Goal: Information Seeking & Learning: Learn about a topic

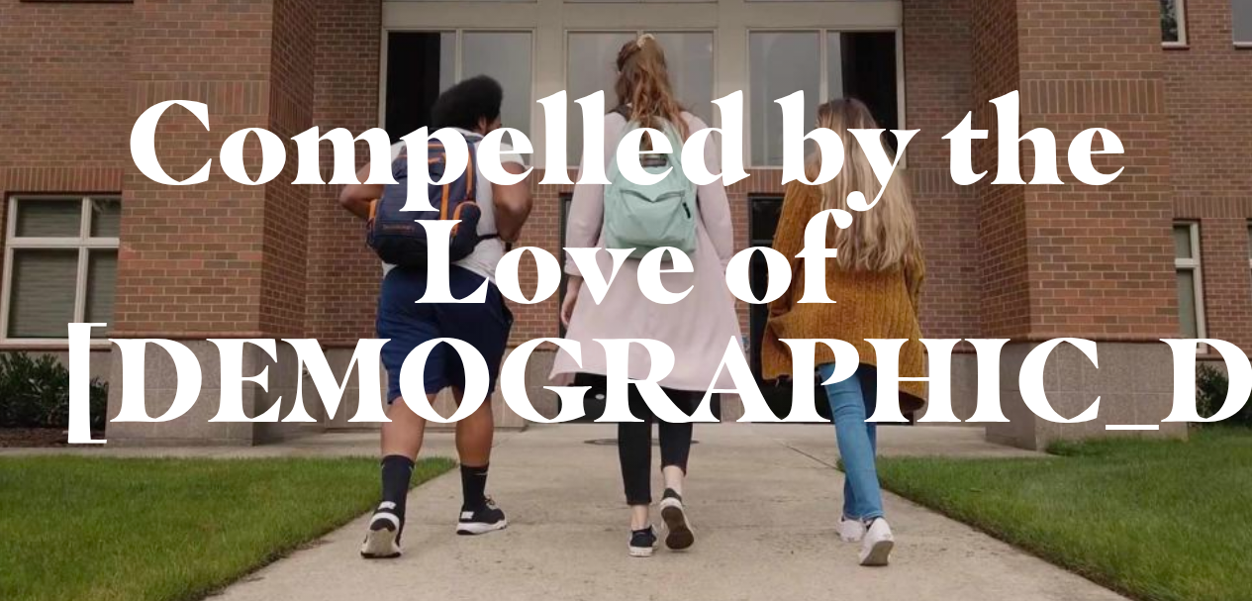
scroll to position [244, 0]
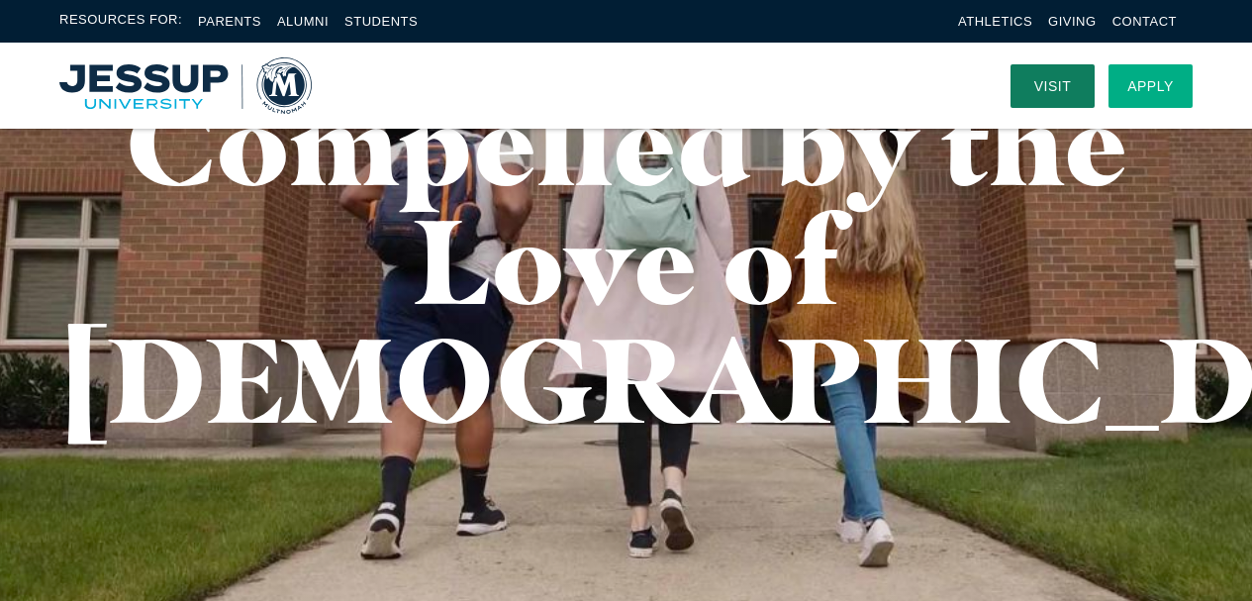
click at [1149, 97] on link "Apply" at bounding box center [1151, 86] width 84 height 44
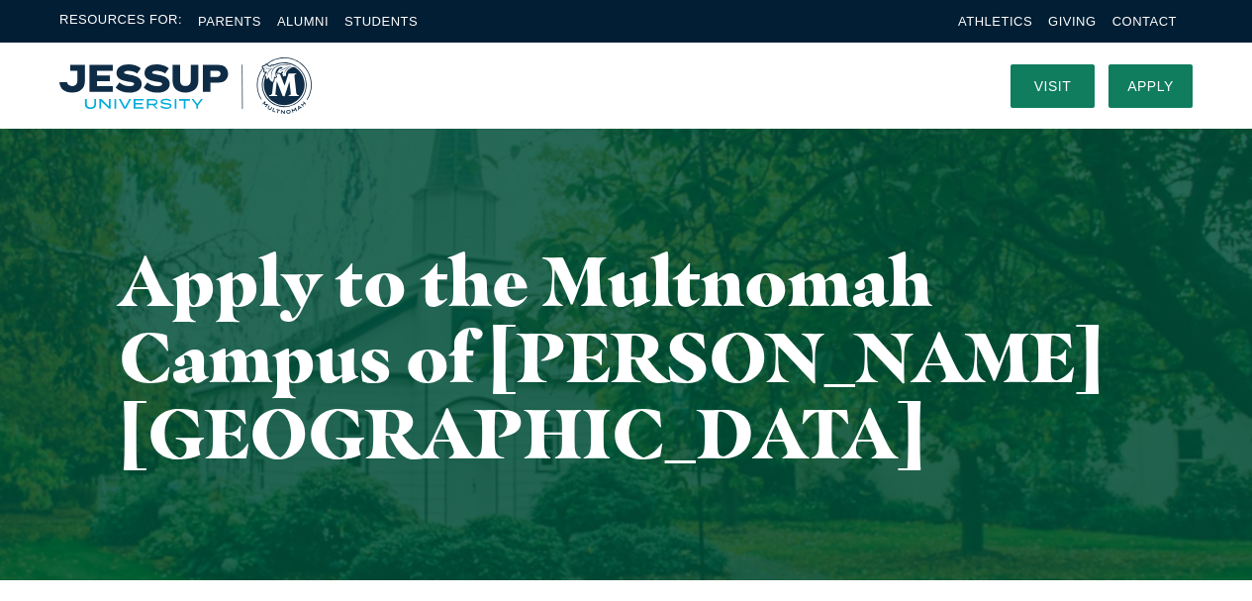
click at [368, 10] on li "Students" at bounding box center [380, 21] width 73 height 23
click at [368, 21] on link "Students" at bounding box center [380, 21] width 73 height 15
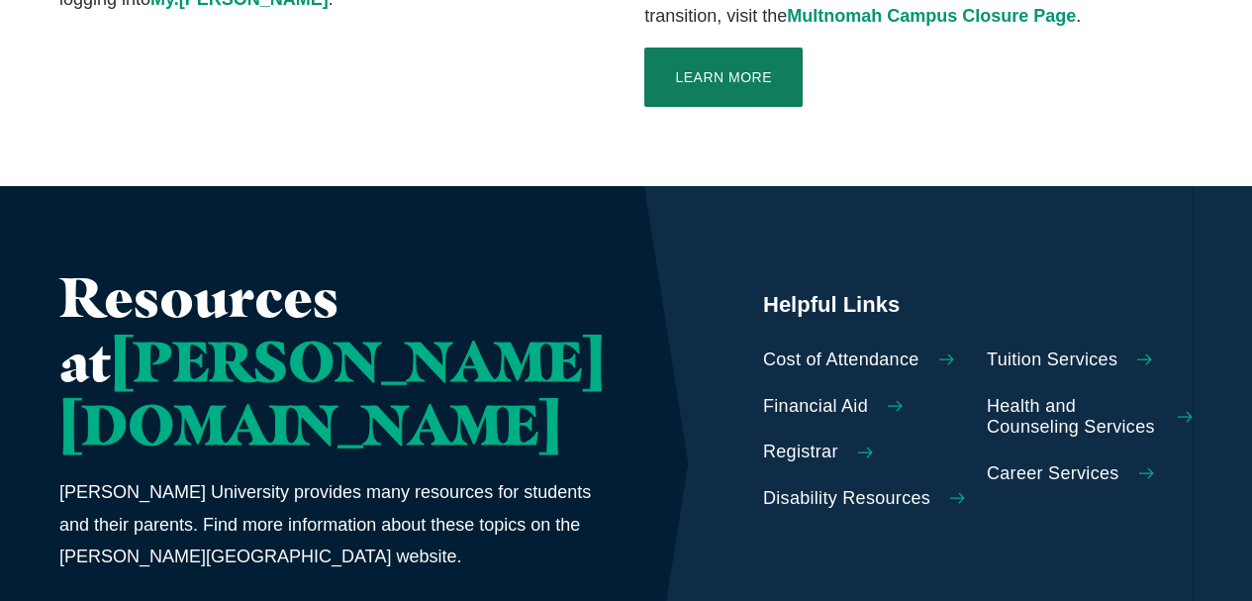
scroll to position [883, 0]
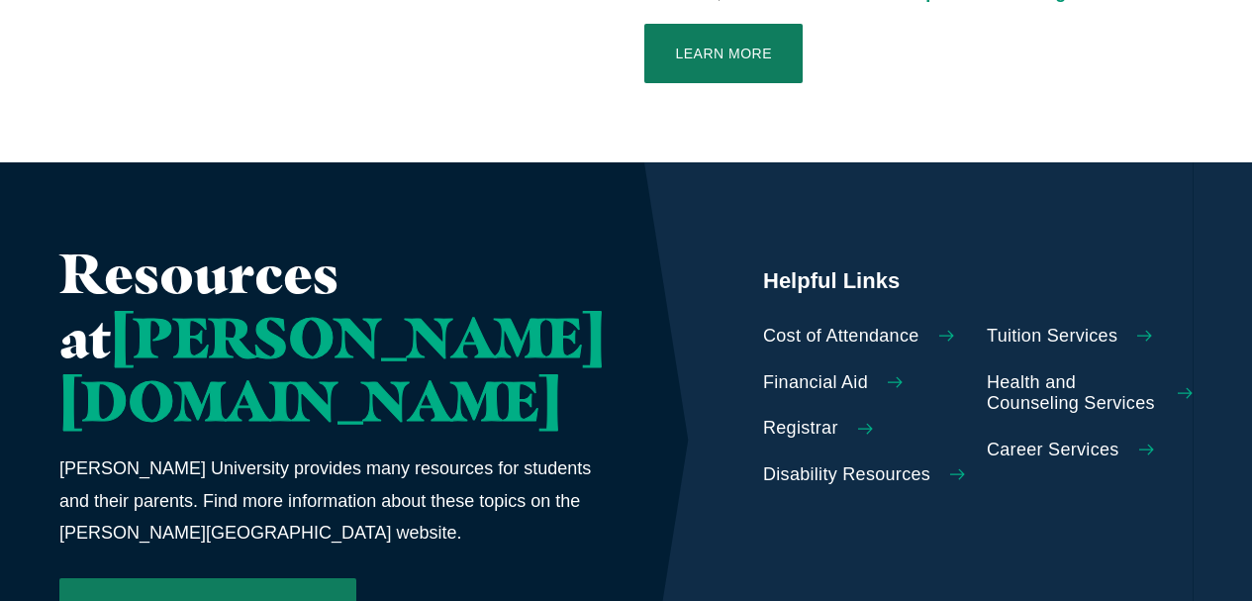
click at [987, 326] on span "Tuition Services" at bounding box center [1052, 337] width 131 height 22
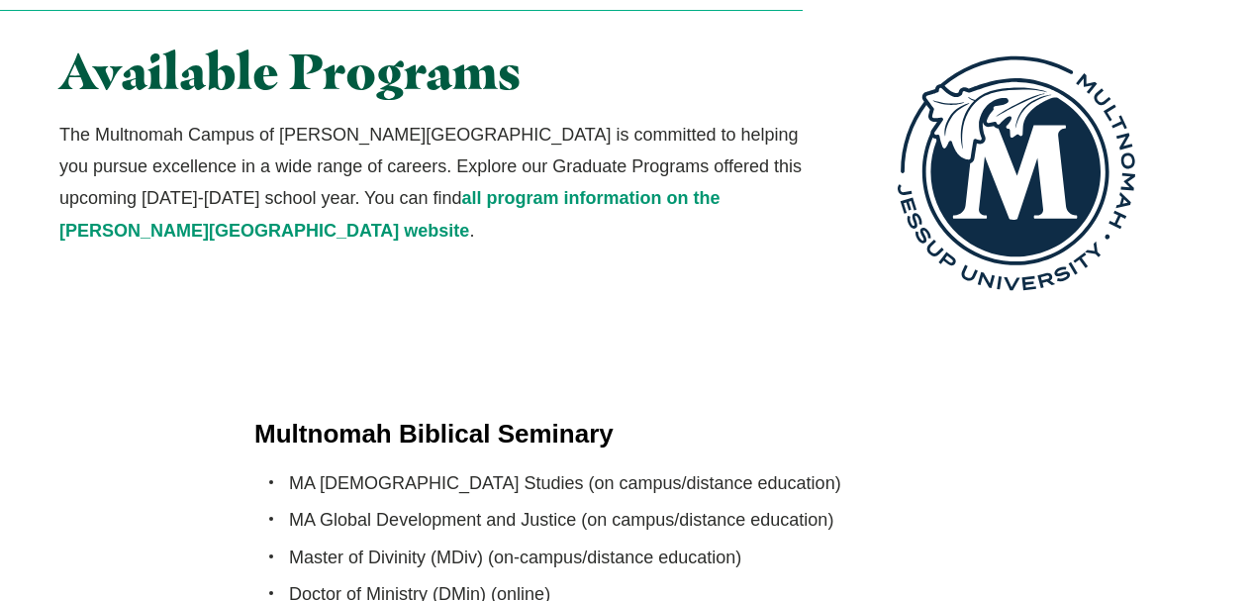
scroll to position [3719, 0]
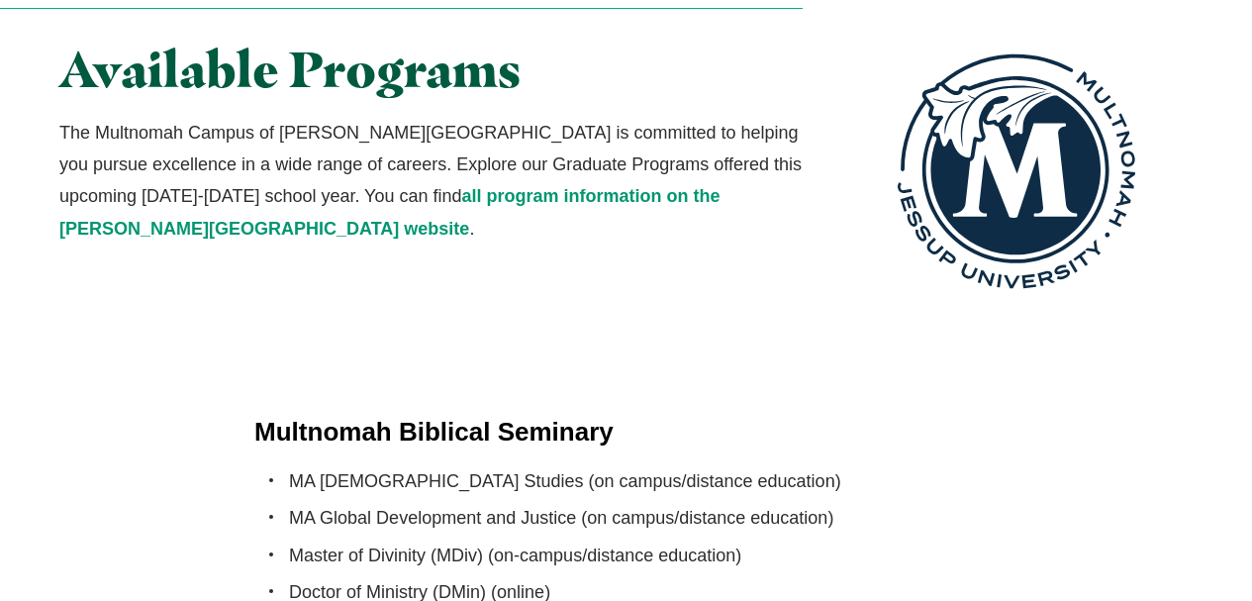
click at [455, 465] on li "MA Biblical Studies (on campus/distance education)" at bounding box center [643, 481] width 709 height 32
